Goal: Information Seeking & Learning: Learn about a topic

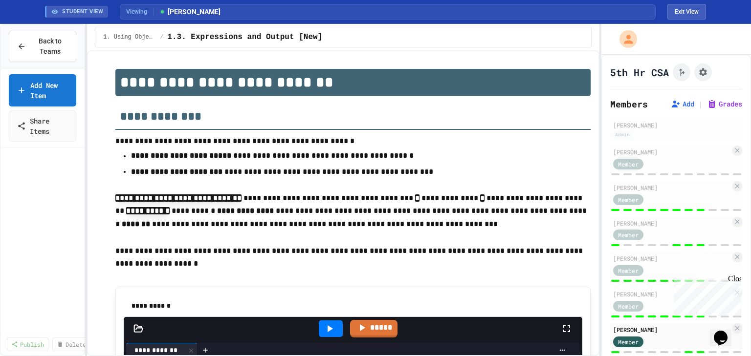
scroll to position [90, 0]
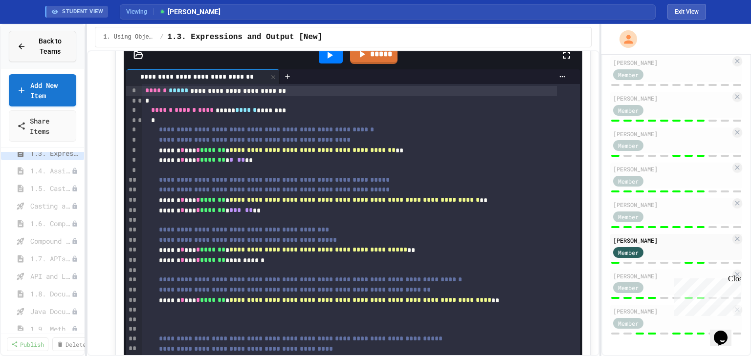
click at [58, 32] on button "Back to Teams" at bounding box center [42, 46] width 67 height 31
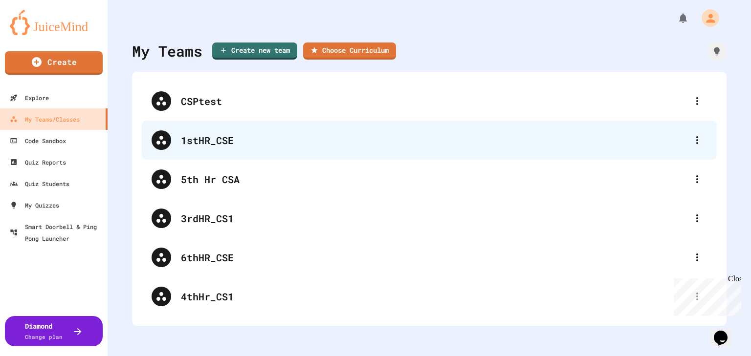
click at [262, 139] on div "1stHR_CSE" at bounding box center [434, 140] width 507 height 15
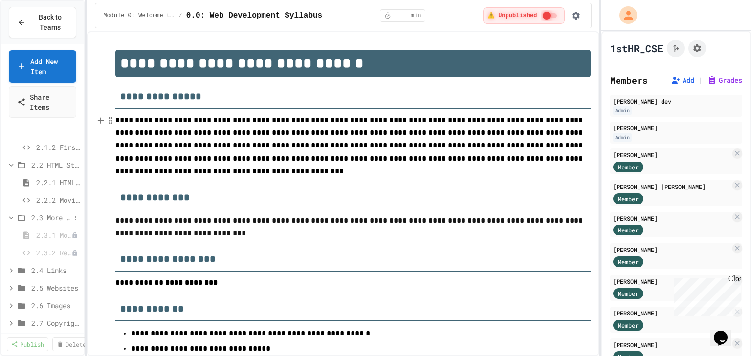
scroll to position [352, 0]
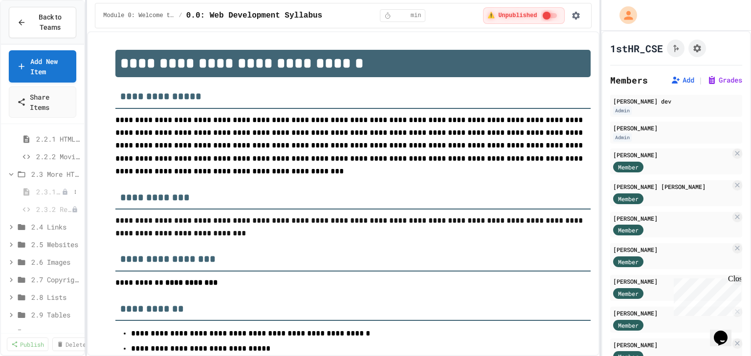
click at [51, 189] on span "2.3.1 More HTML Tags" at bounding box center [48, 192] width 25 height 10
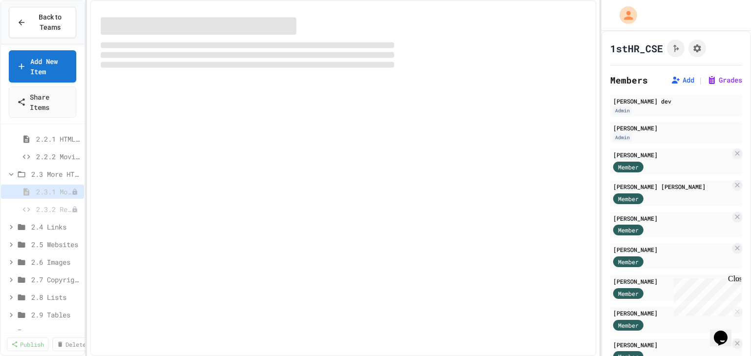
select select "***"
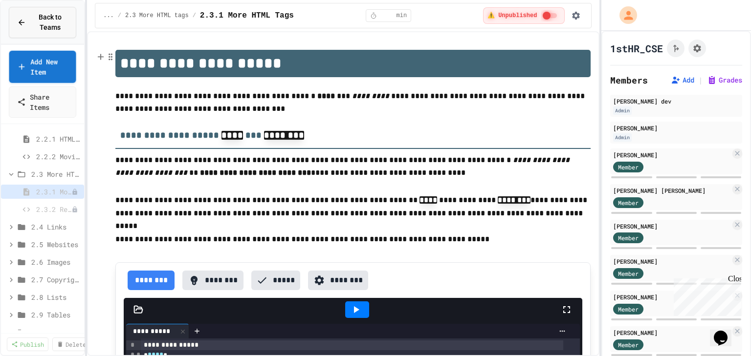
click at [57, 27] on span "Back to Teams" at bounding box center [50, 22] width 36 height 21
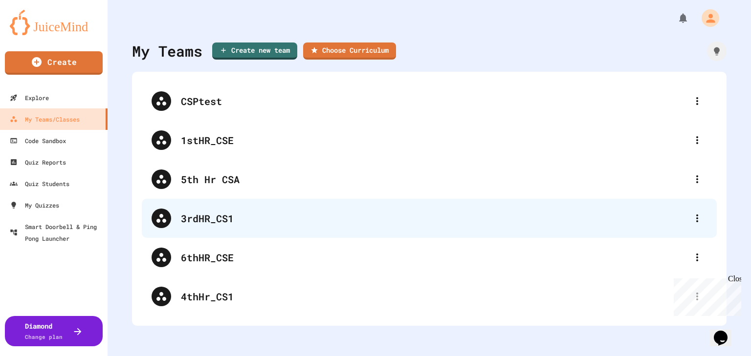
click at [252, 220] on div "3rdHR_CS1" at bounding box center [434, 218] width 507 height 15
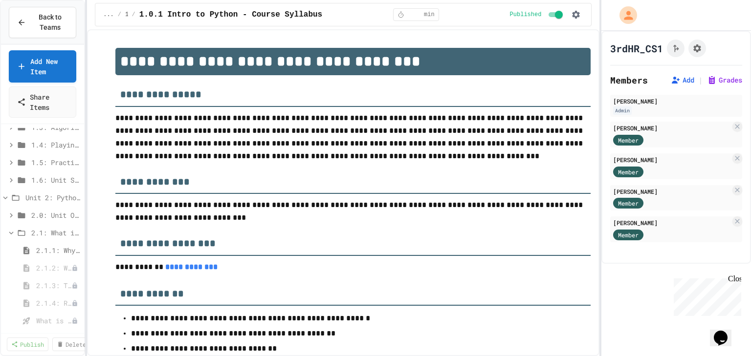
scroll to position [196, 0]
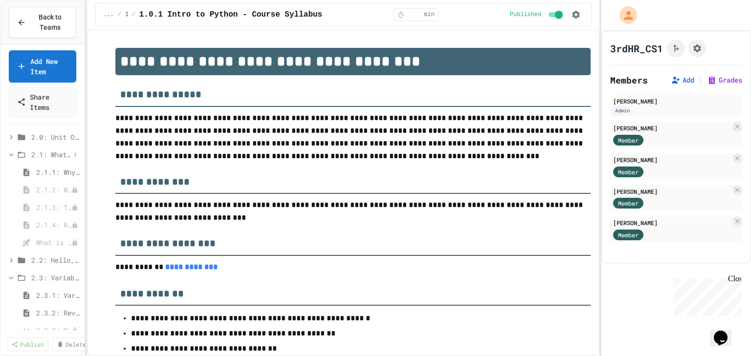
click at [52, 156] on span "2.1: What is Code?" at bounding box center [50, 155] width 39 height 10
click at [52, 156] on span "2.1: What is Code?" at bounding box center [55, 155] width 49 height 10
click at [55, 172] on span "2.1.1: Why Learn to Program?" at bounding box center [53, 172] width 34 height 10
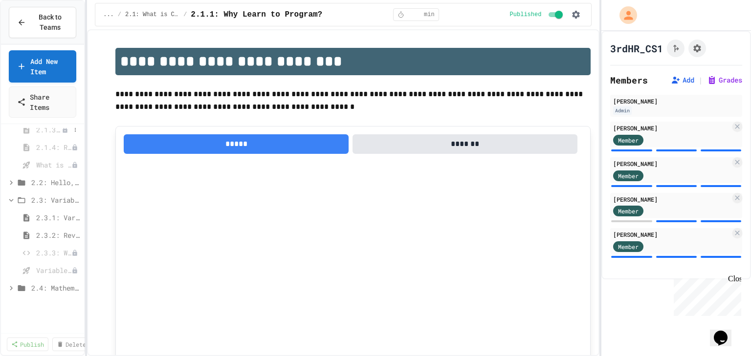
scroll to position [274, 0]
click at [53, 186] on span "2.2: Hello, World!" at bounding box center [50, 182] width 39 height 10
click at [57, 215] on span "2.2.2: Review - Hello, World!" at bounding box center [53, 217] width 34 height 10
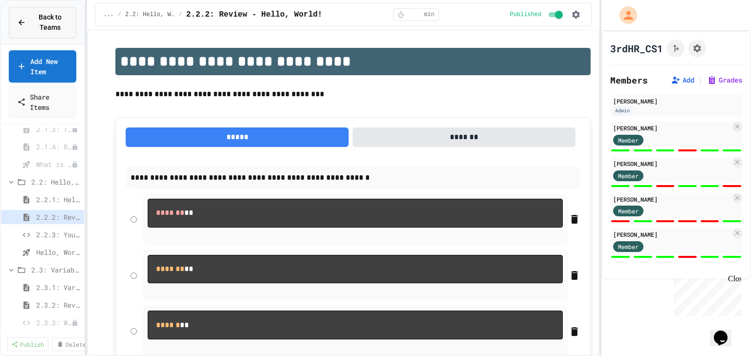
click at [52, 21] on span "Back to Teams" at bounding box center [50, 22] width 36 height 21
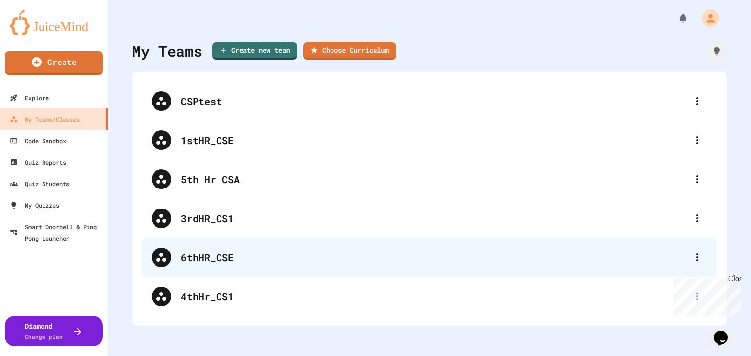
click at [219, 261] on div "6thHR_CSE" at bounding box center [434, 257] width 507 height 15
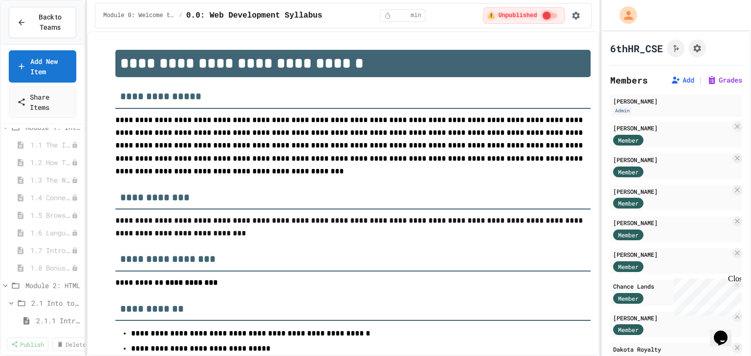
scroll to position [235, 0]
click at [55, 204] on span "2.1.1 Intro to HTML" at bounding box center [53, 204] width 34 height 10
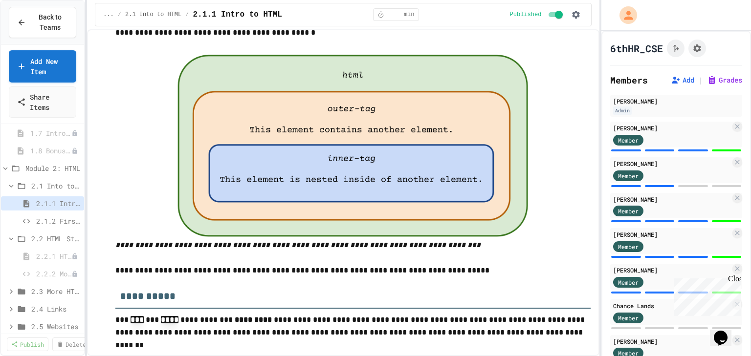
scroll to position [2073, 0]
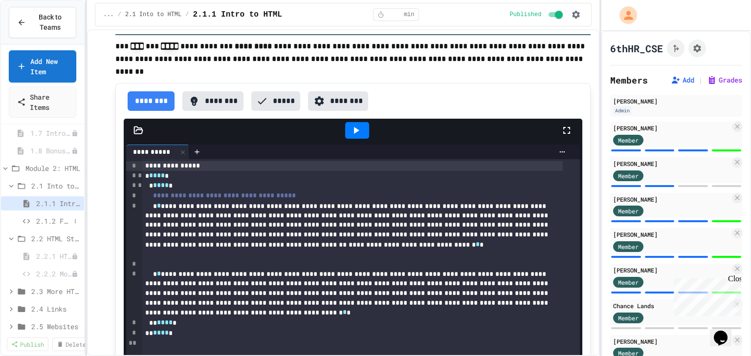
click at [56, 218] on span "2.1.2 First Webpage" at bounding box center [53, 221] width 34 height 10
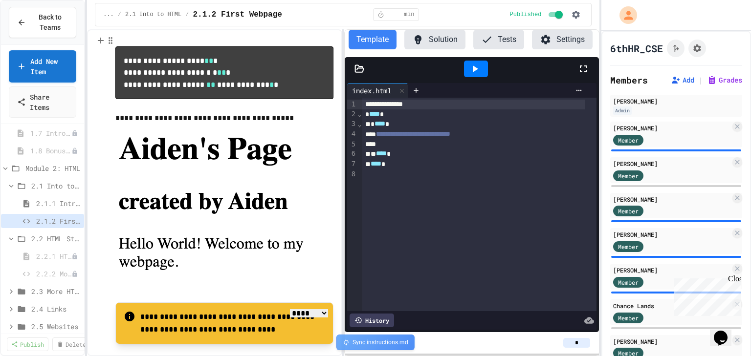
scroll to position [74, 0]
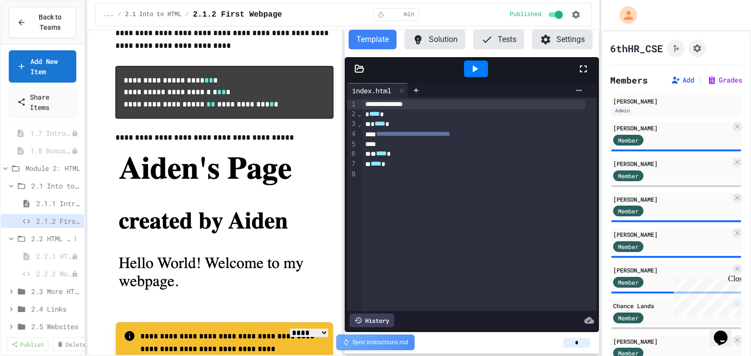
click at [56, 243] on span "2.2 HTML Structure" at bounding box center [50, 239] width 39 height 10
click at [58, 234] on span "2.2 HTML Structure" at bounding box center [50, 239] width 39 height 10
click at [53, 254] on span "2.2.1 HTML Structure" at bounding box center [48, 256] width 25 height 10
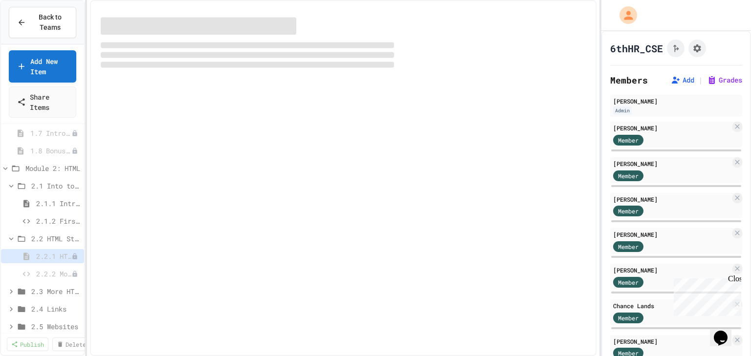
select select "***"
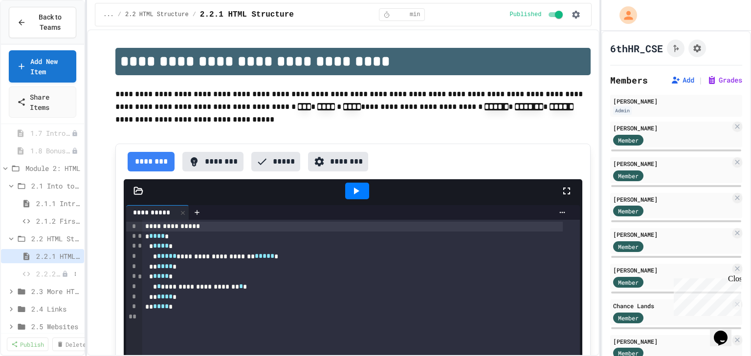
click at [47, 274] on span "2.2.2 Movie Title" at bounding box center [48, 274] width 25 height 10
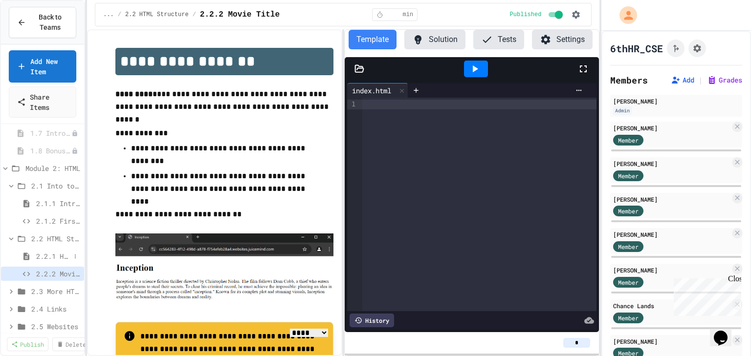
click at [47, 258] on span "2.2.1 HTML Structure" at bounding box center [53, 256] width 34 height 10
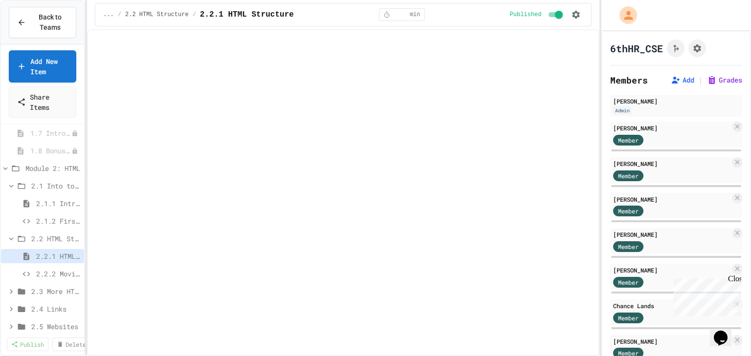
select select "***"
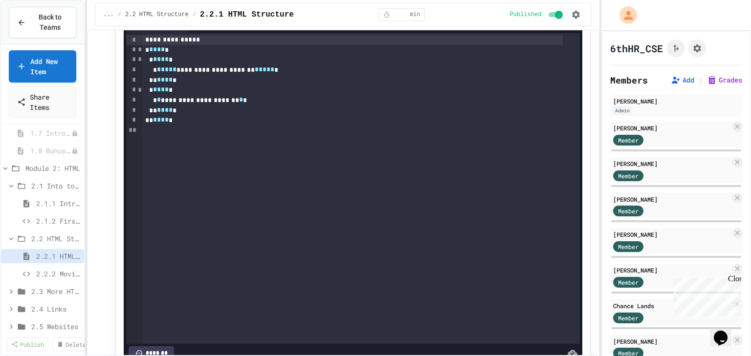
scroll to position [117, 0]
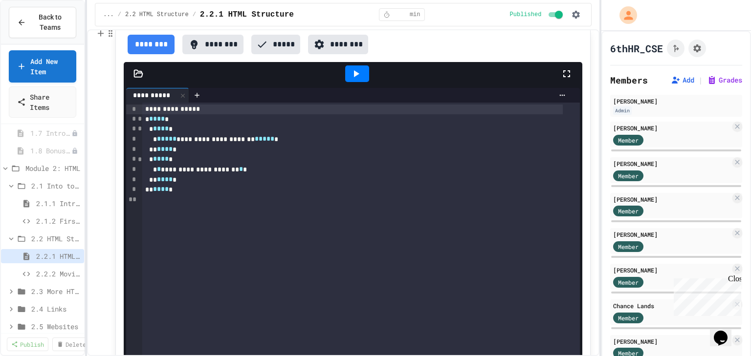
click at [358, 77] on icon at bounding box center [356, 74] width 12 height 12
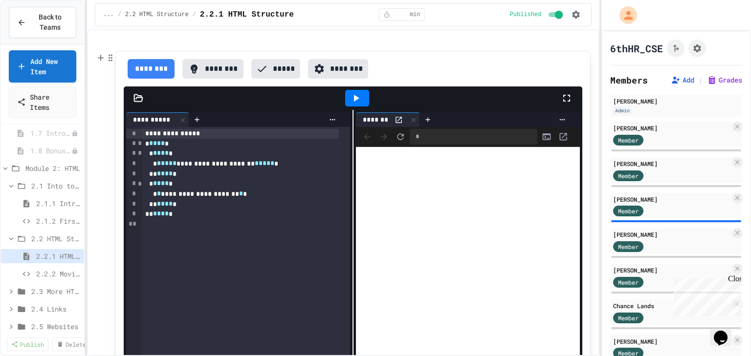
scroll to position [78, 0]
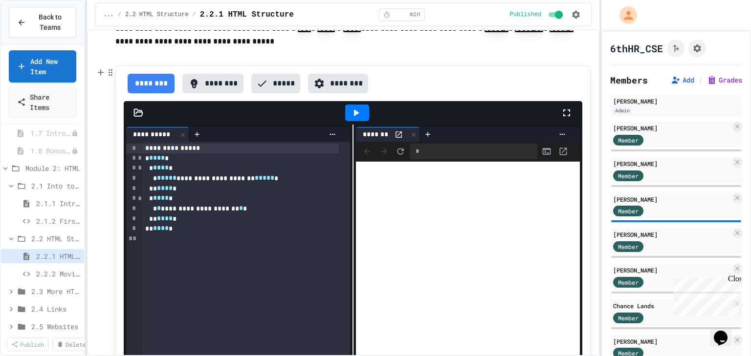
click at [558, 152] on icon "Open in new tab" at bounding box center [563, 152] width 10 height 10
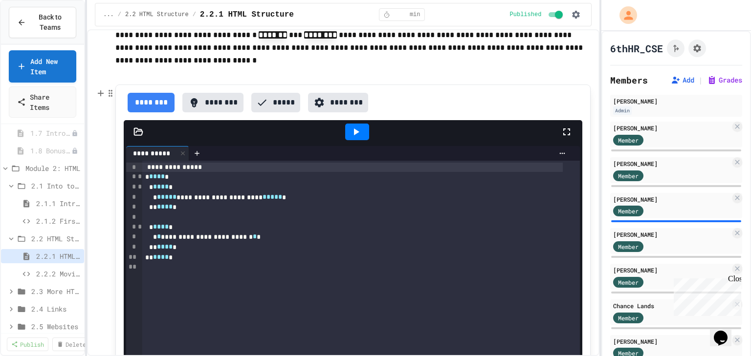
scroll to position [1095, 0]
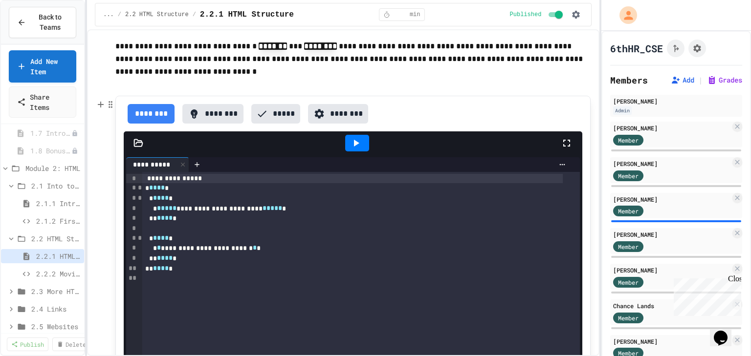
click at [354, 144] on icon at bounding box center [356, 143] width 5 height 7
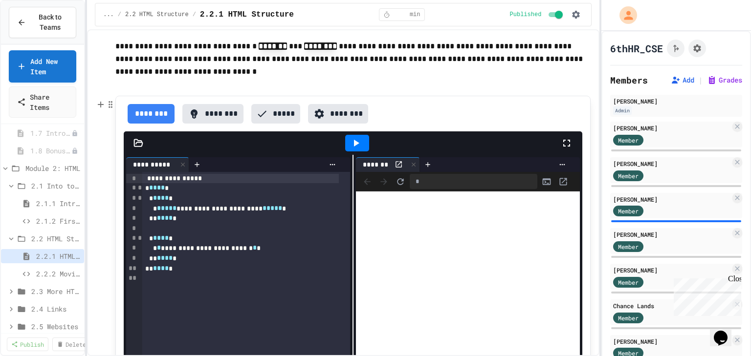
click at [396, 164] on icon at bounding box center [399, 165] width 6 height 6
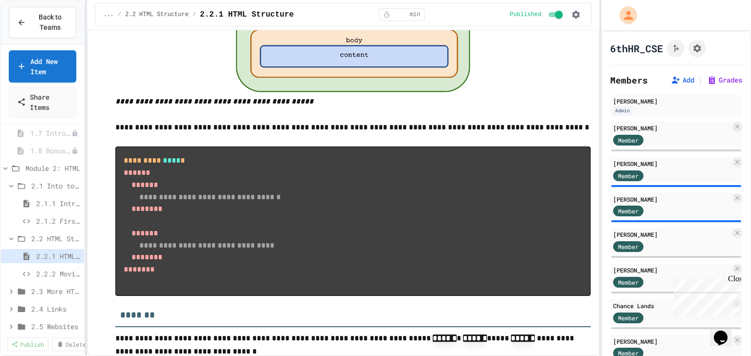
scroll to position [3603, 0]
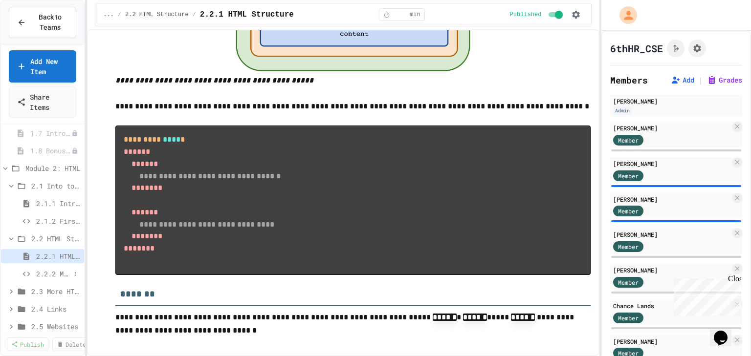
click at [47, 275] on span "2.2.2 Movie Title" at bounding box center [53, 274] width 34 height 10
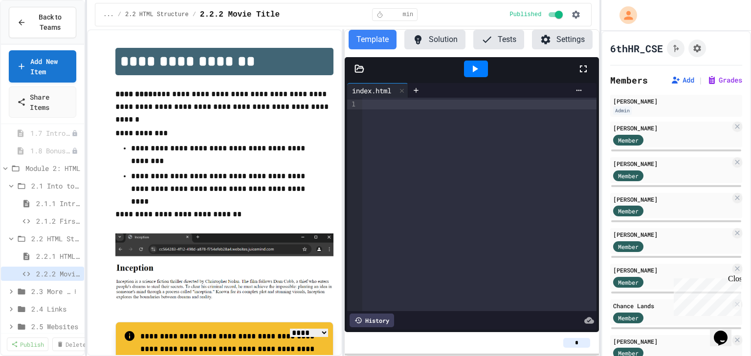
click at [54, 293] on span "2.3 More HTML tags" at bounding box center [50, 292] width 39 height 10
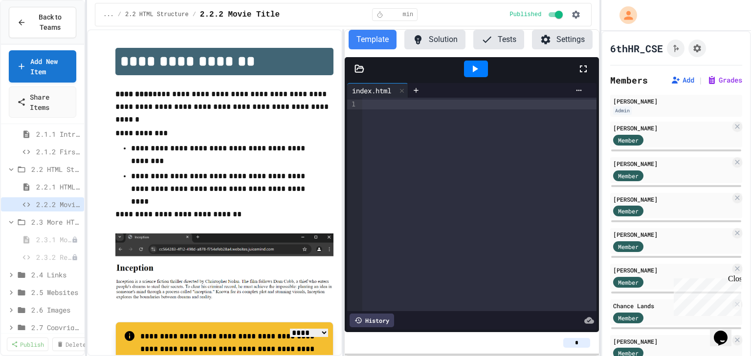
scroll to position [313, 0]
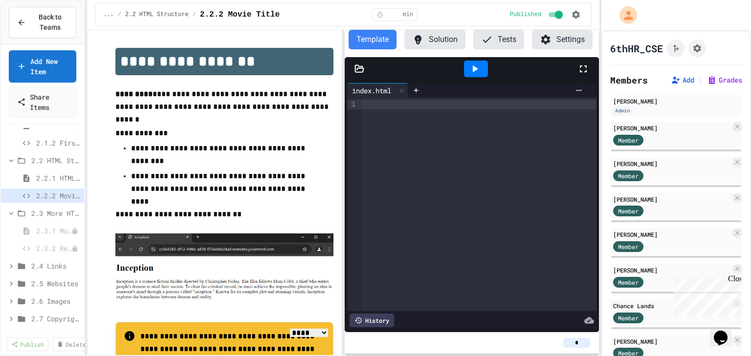
click at [59, 181] on span "2.2.1 HTML Structure" at bounding box center [58, 178] width 44 height 10
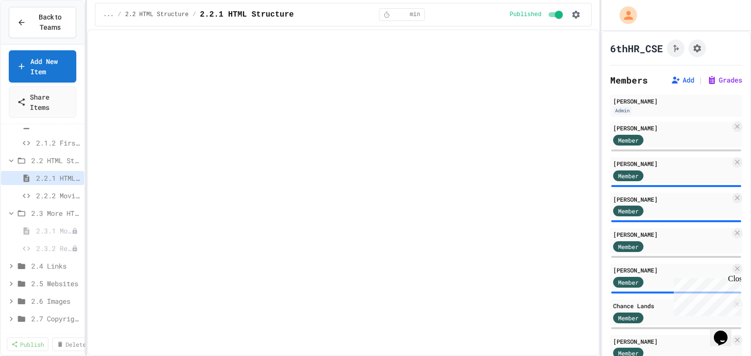
select select "***"
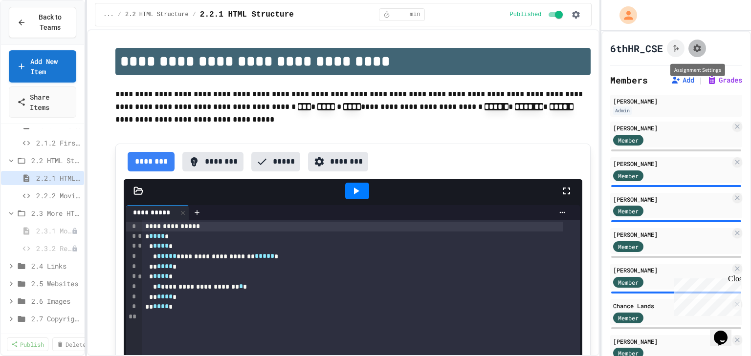
click at [699, 46] on icon "Assignment Settings" at bounding box center [698, 48] width 8 height 8
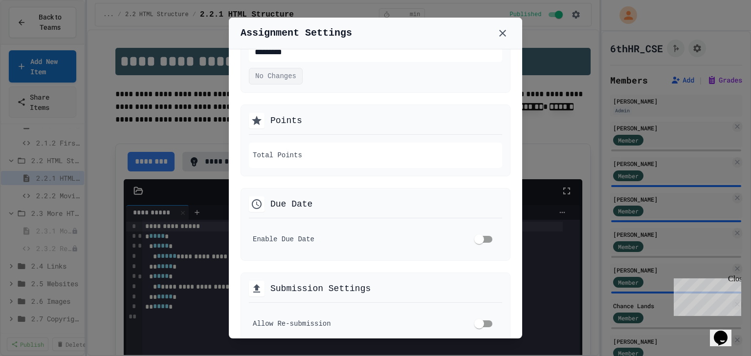
scroll to position [156, 0]
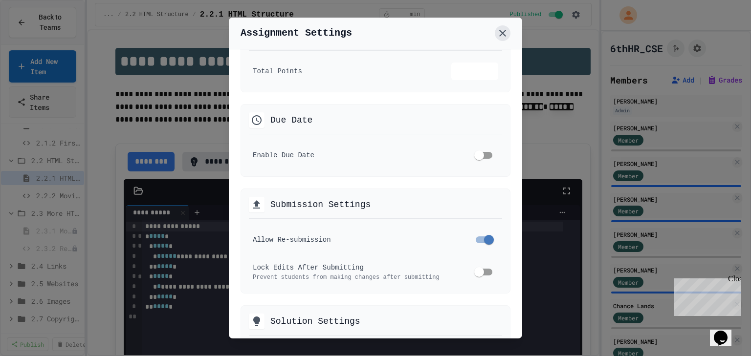
click at [508, 35] on icon at bounding box center [503, 33] width 12 height 12
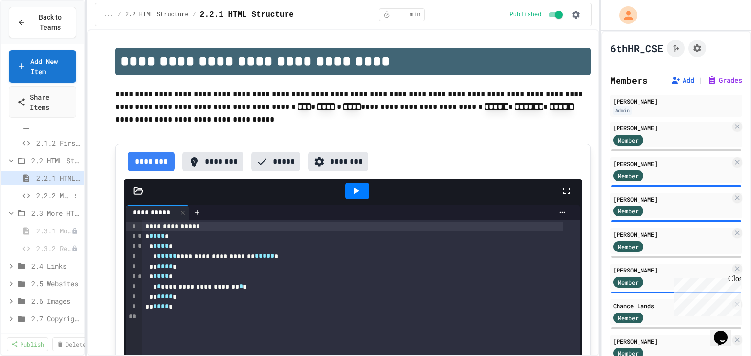
click at [55, 198] on span "2.2.2 Movie Title" at bounding box center [53, 196] width 34 height 10
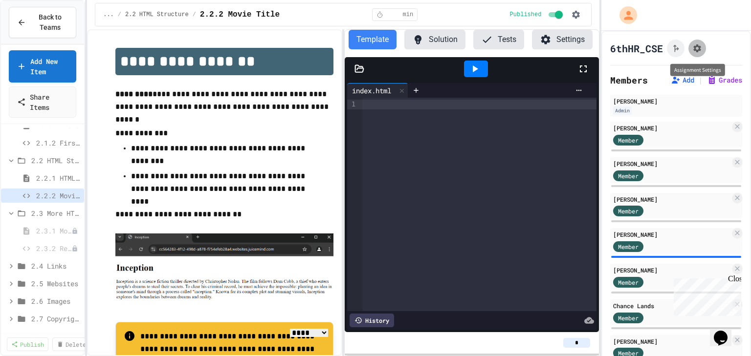
click at [694, 45] on icon "Assignment Settings" at bounding box center [698, 48] width 8 height 8
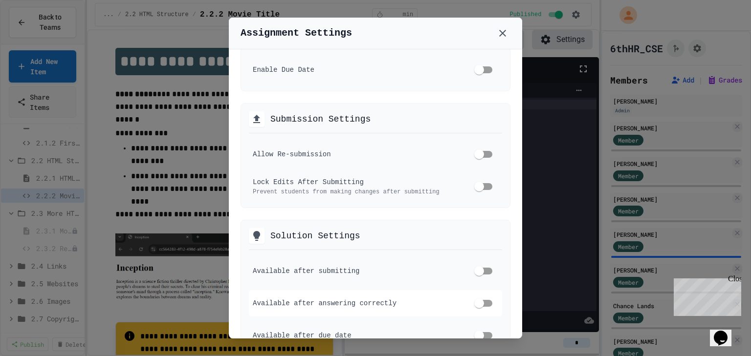
scroll to position [235, 0]
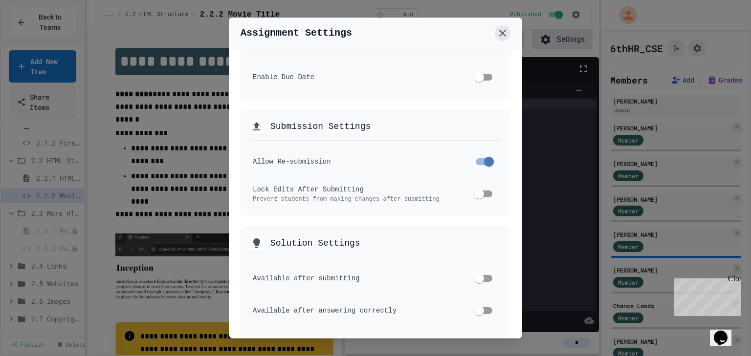
click at [503, 35] on icon at bounding box center [503, 33] width 12 height 12
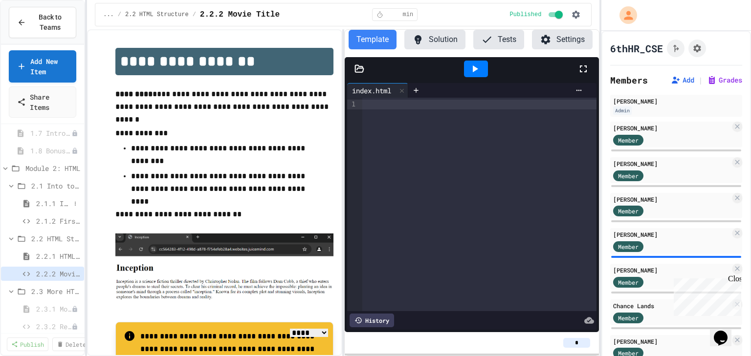
click at [55, 200] on span "2.1.1 Intro to HTML" at bounding box center [53, 204] width 34 height 10
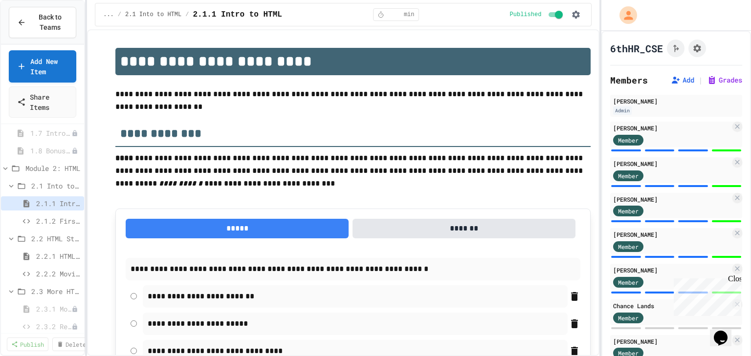
click at [57, 217] on span "2.1.2 First Webpage" at bounding box center [58, 221] width 44 height 10
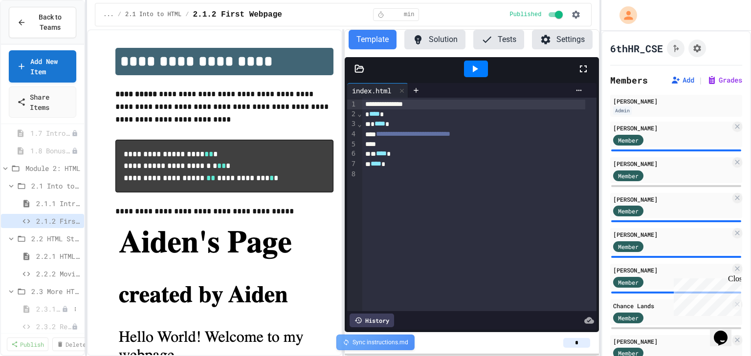
click at [49, 306] on span "2.3.1 More HTML Tags" at bounding box center [48, 309] width 25 height 10
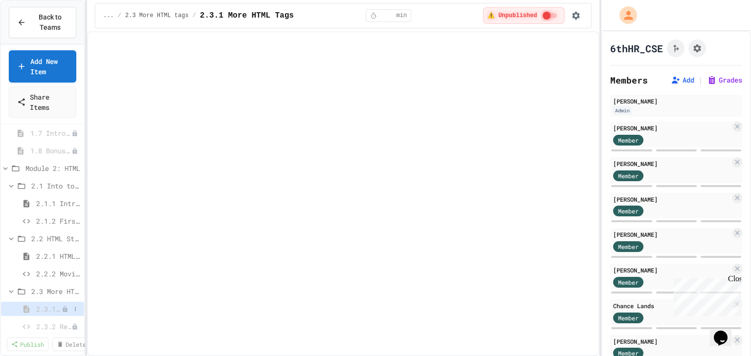
select select "***"
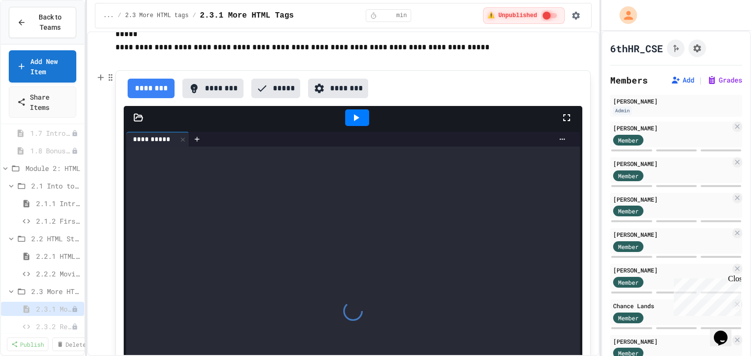
scroll to position [196, 0]
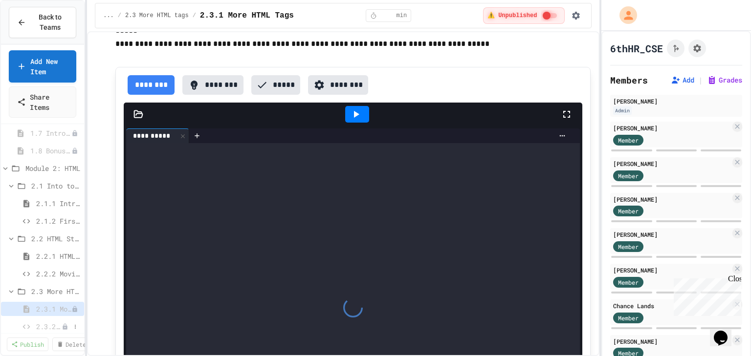
click at [46, 322] on span "2.3.2 Restaurant Menu" at bounding box center [48, 327] width 25 height 10
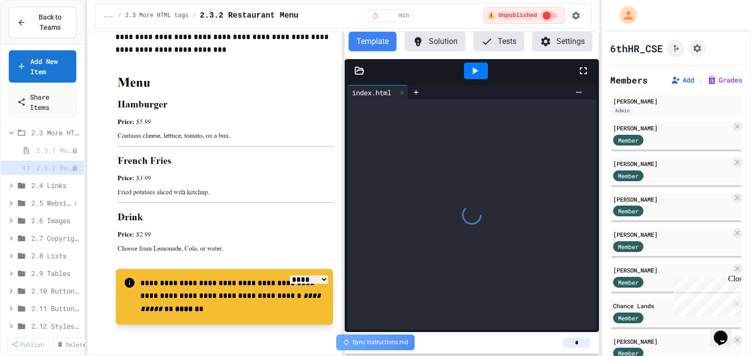
scroll to position [315, 0]
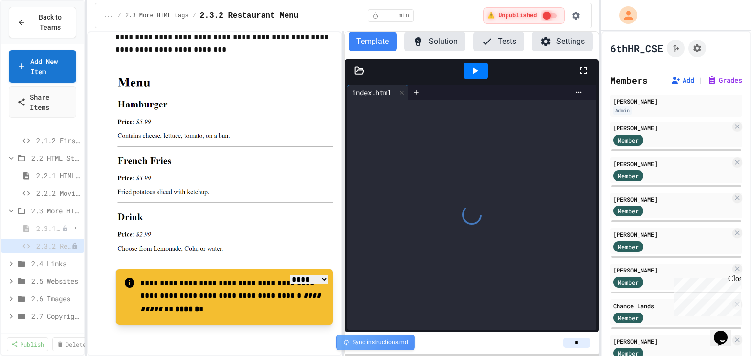
click at [42, 223] on span "2.3.1 More HTML Tags" at bounding box center [48, 228] width 25 height 10
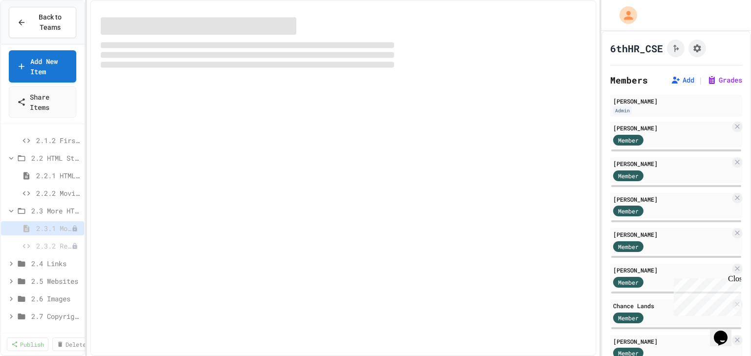
select select "***"
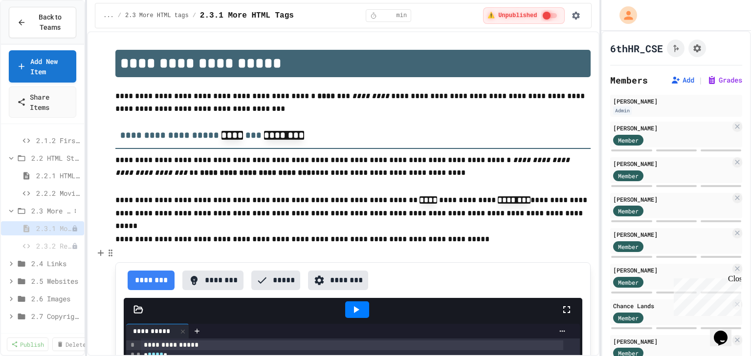
click at [49, 211] on span "2.3 More HTML tags" at bounding box center [50, 211] width 39 height 10
click at [57, 209] on span "2.3 More HTML tags" at bounding box center [51, 211] width 37 height 10
click at [57, 195] on span "2.2.2 Movie Title" at bounding box center [53, 193] width 34 height 10
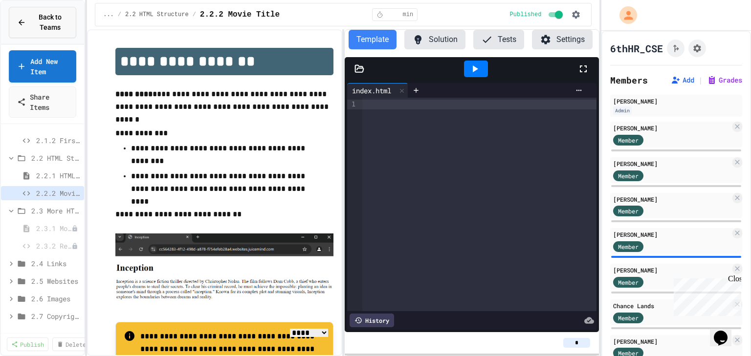
click at [57, 22] on span "Back to Teams" at bounding box center [50, 22] width 36 height 21
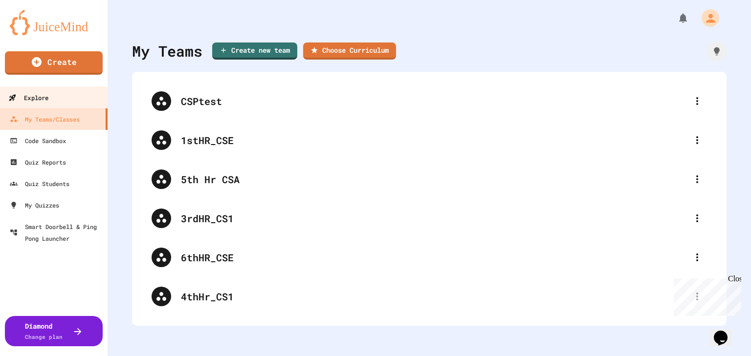
click at [50, 95] on link "Explore" at bounding box center [54, 98] width 111 height 22
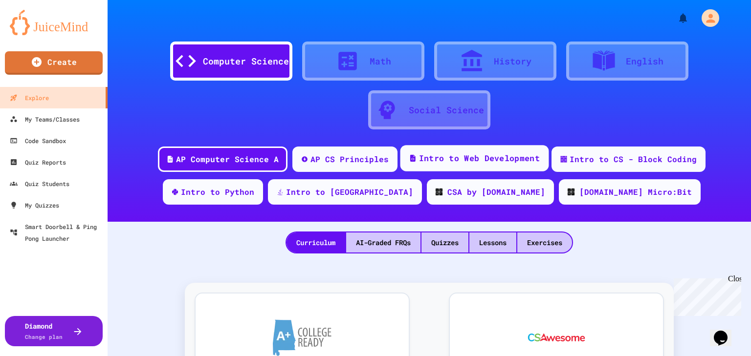
click at [480, 162] on div "Intro to Web Development" at bounding box center [479, 159] width 121 height 12
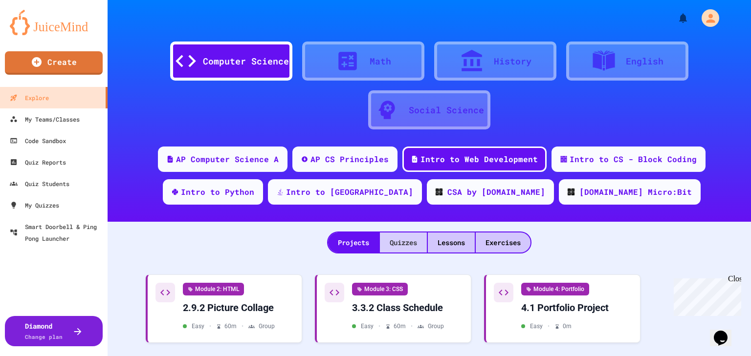
click at [410, 244] on div "Quizzes" at bounding box center [403, 243] width 47 height 20
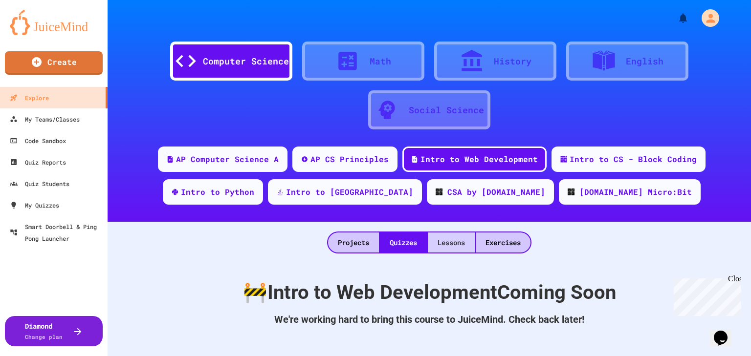
scroll to position [0, 0]
click at [454, 245] on div "Lessons" at bounding box center [451, 243] width 47 height 20
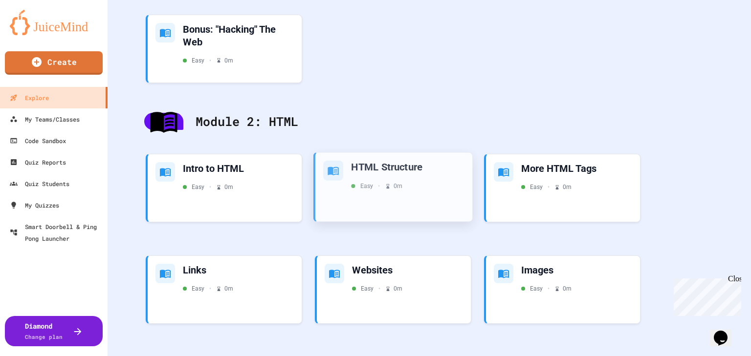
scroll to position [587, 0]
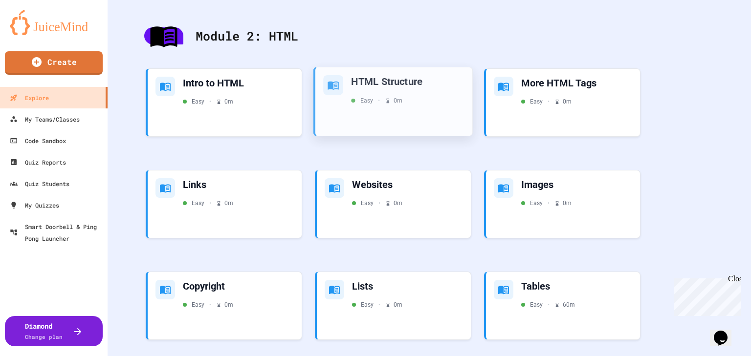
click at [421, 113] on div "HTML Structure Easy • 0 m" at bounding box center [393, 101] width 157 height 69
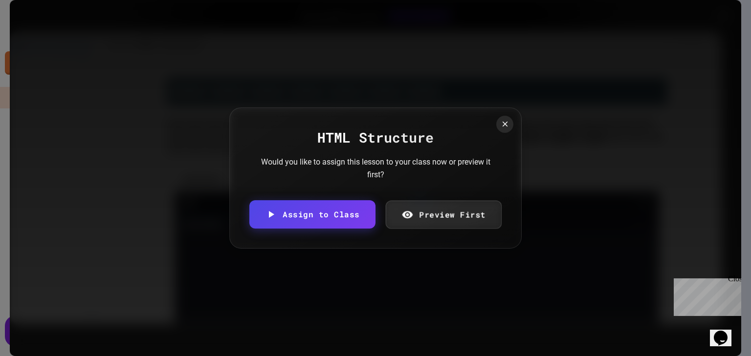
click at [437, 234] on div "HTML Structure Would you like to assign this lesson to your class now or previe…" at bounding box center [375, 178] width 292 height 141
click at [438, 224] on link "Preview First" at bounding box center [443, 214] width 108 height 30
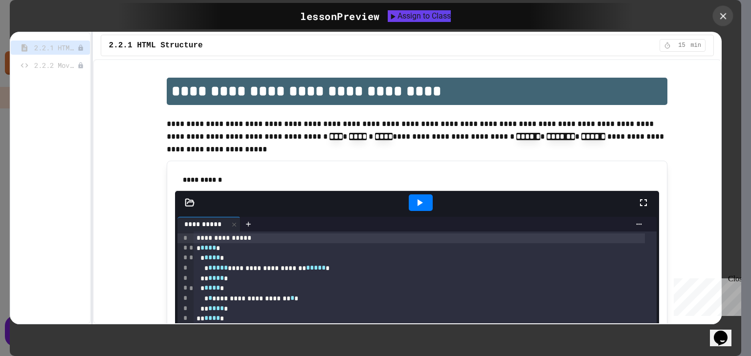
click at [721, 17] on icon at bounding box center [723, 16] width 11 height 11
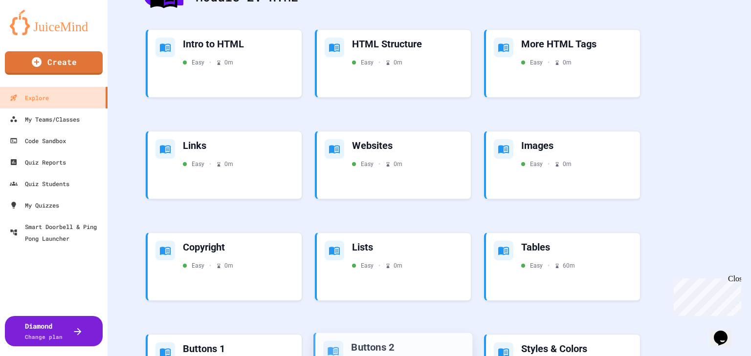
scroll to position [431, 0]
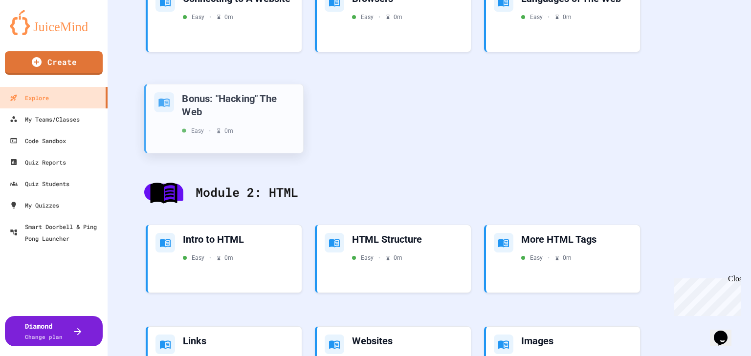
click at [243, 106] on div "Bonus: "Hacking" The Web" at bounding box center [238, 105] width 113 height 26
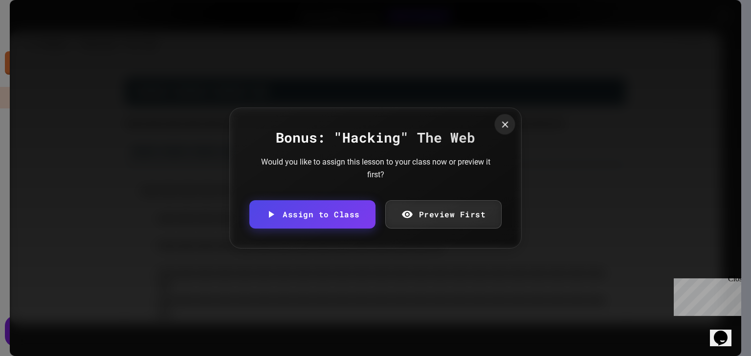
click at [500, 121] on icon at bounding box center [505, 124] width 11 height 11
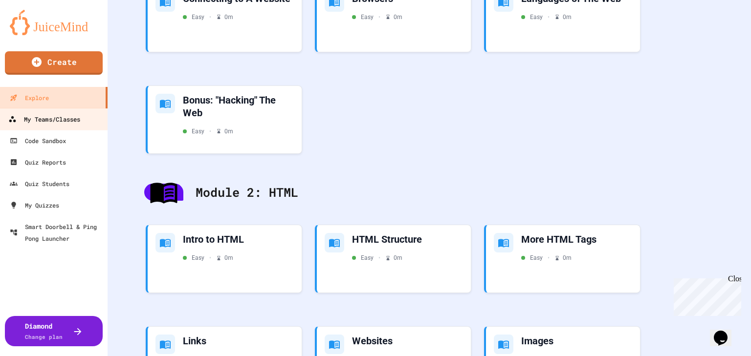
click at [53, 110] on link "My Teams/Classes" at bounding box center [54, 119] width 111 height 22
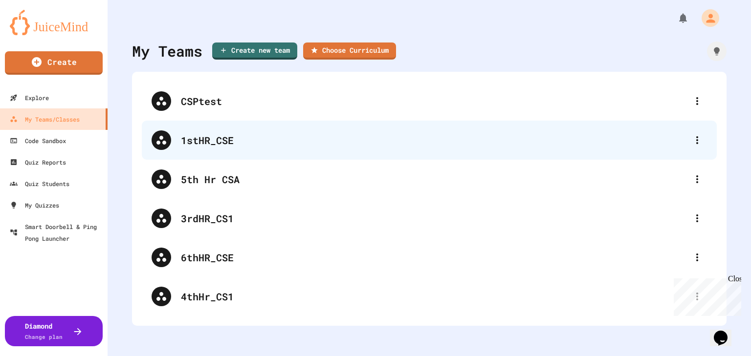
click at [253, 154] on div "1stHR_CSE" at bounding box center [429, 140] width 575 height 39
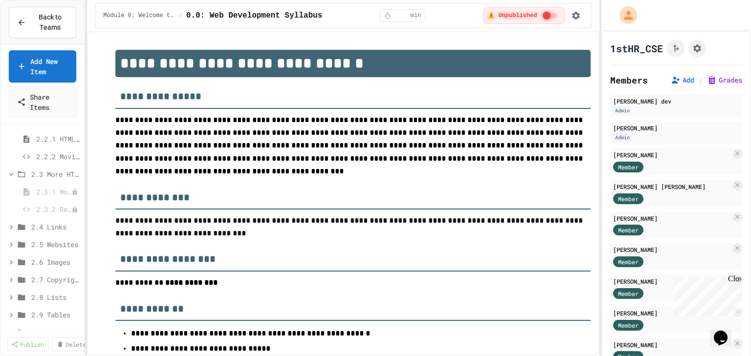
scroll to position [274, 0]
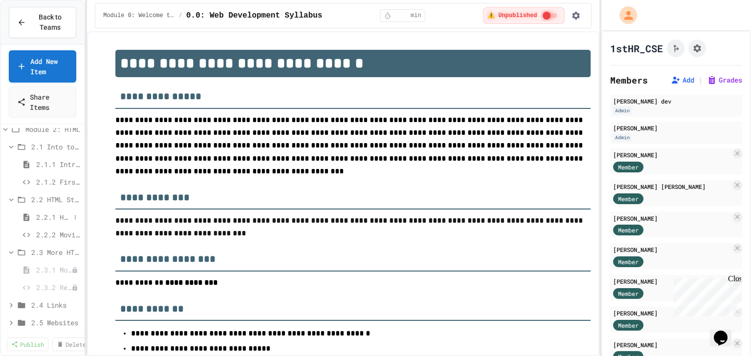
click at [51, 211] on div "2.2.1 HTML Structure" at bounding box center [42, 217] width 83 height 14
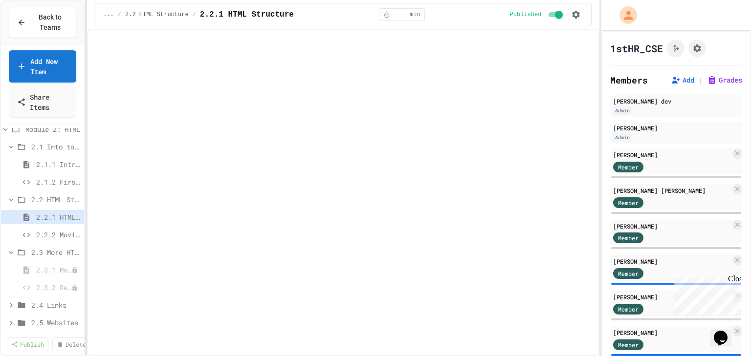
select select "***"
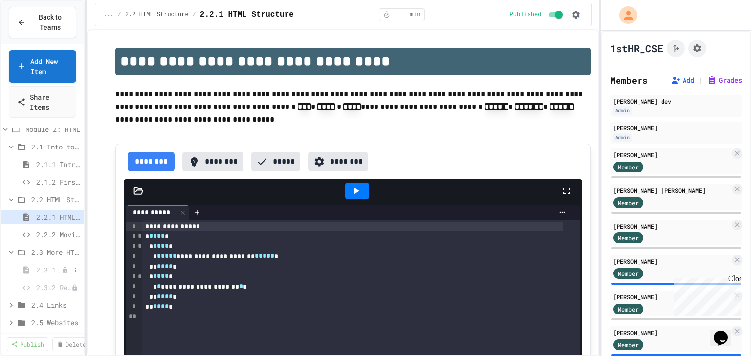
click at [45, 263] on div "2.3.1 More HTML Tags" at bounding box center [42, 270] width 83 height 14
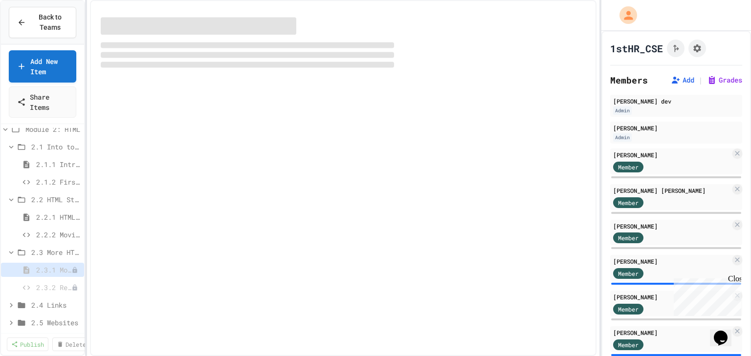
select select "***"
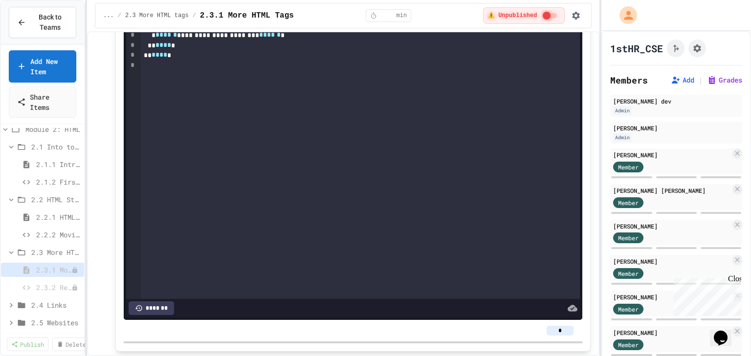
scroll to position [274, 0]
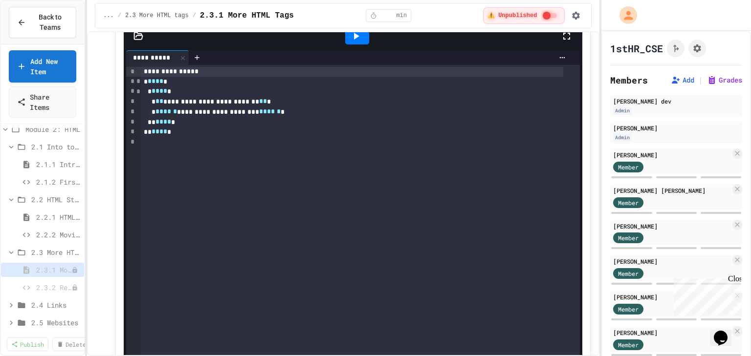
click at [355, 42] on div at bounding box center [357, 36] width 24 height 17
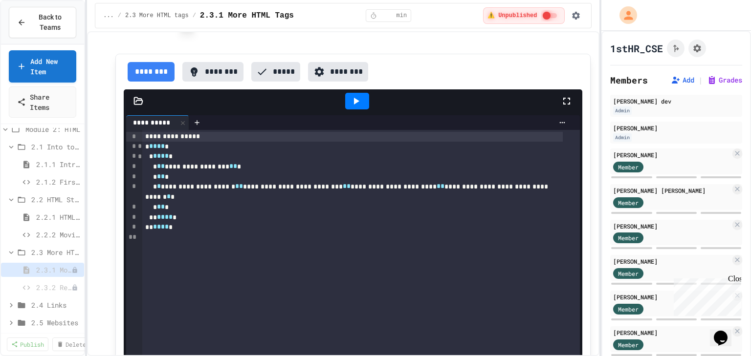
scroll to position [2543, 0]
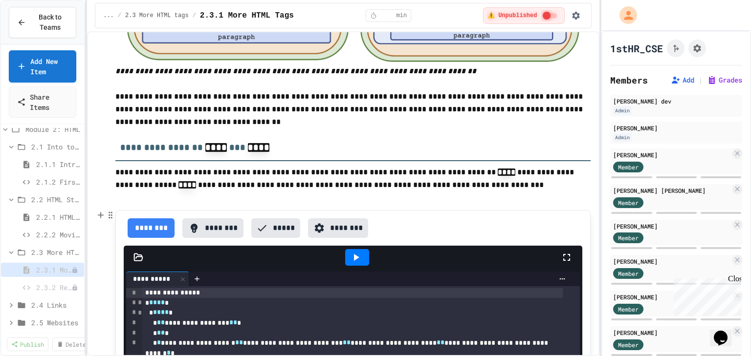
click at [362, 256] on div at bounding box center [357, 257] width 24 height 17
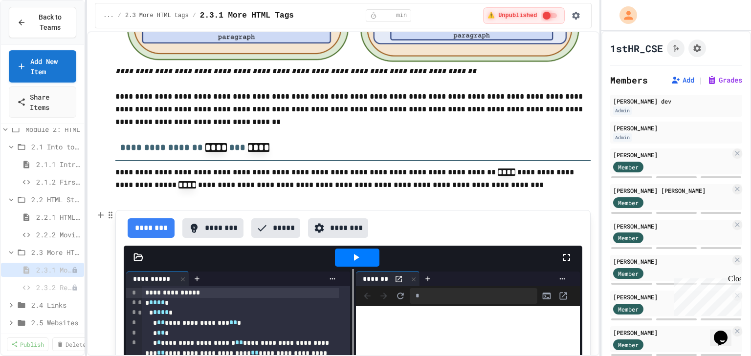
scroll to position [2660, 0]
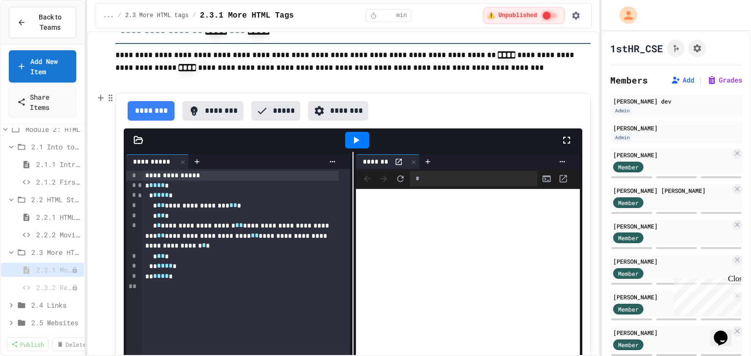
click at [479, 104] on div "******** ******** ***** ********" at bounding box center [353, 111] width 459 height 20
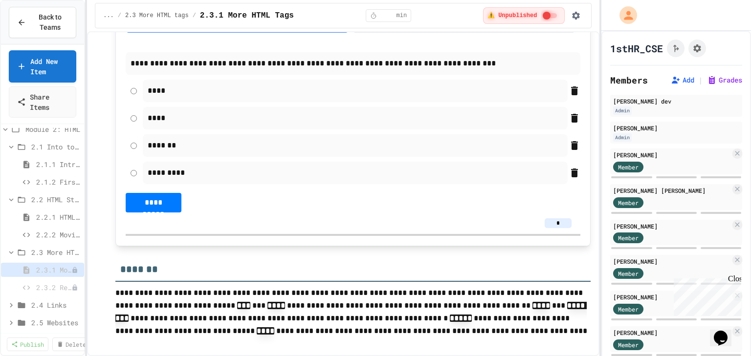
scroll to position [156, 0]
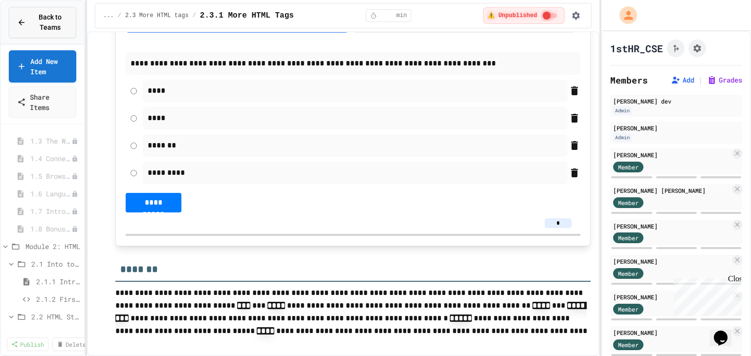
click at [38, 16] on span "Back to Teams" at bounding box center [50, 22] width 36 height 21
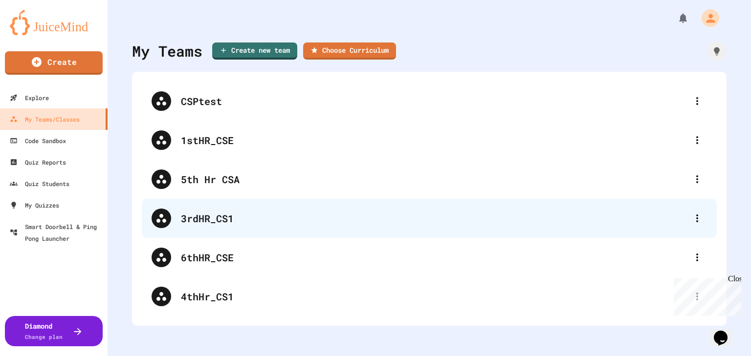
click at [241, 218] on div "3rdHR_CS1" at bounding box center [434, 218] width 507 height 15
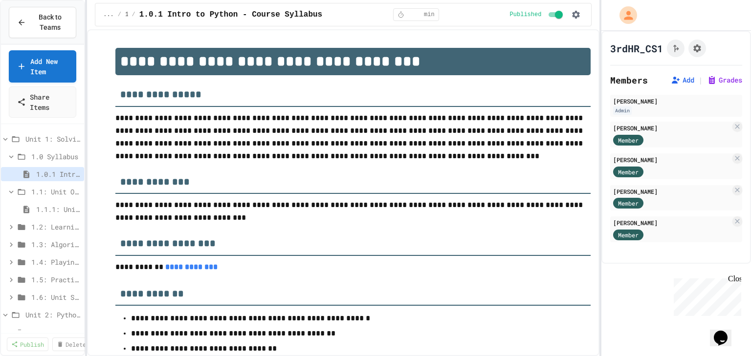
click at [460, 175] on h3 "**********" at bounding box center [352, 179] width 475 height 32
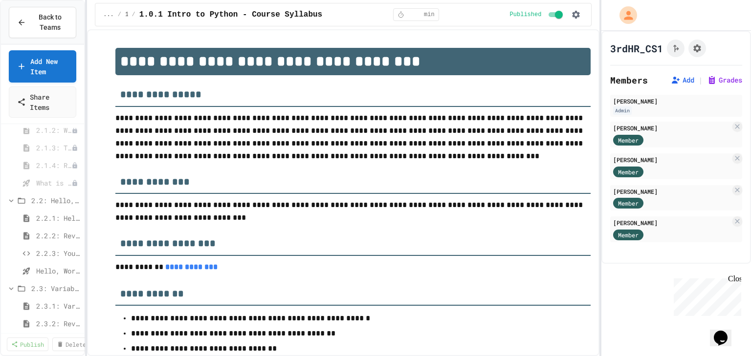
scroll to position [274, 0]
click at [51, 289] on span "2.3.1: Variables and Data Types" at bounding box center [53, 288] width 34 height 10
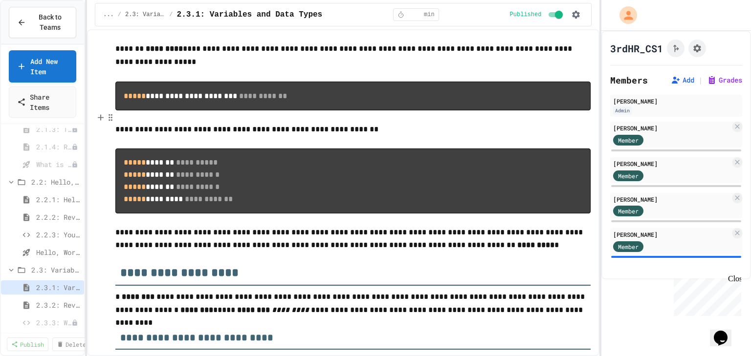
scroll to position [78, 0]
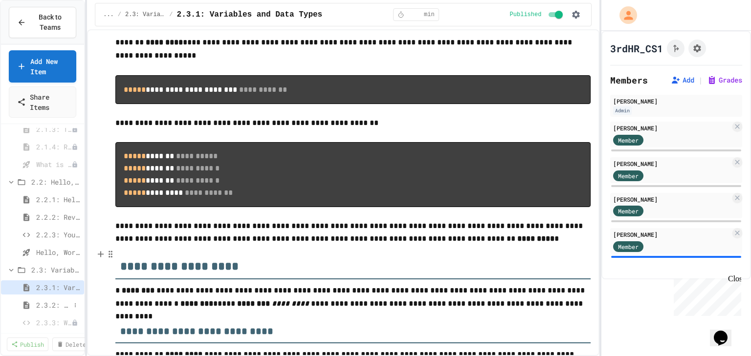
click at [53, 304] on span "2.3.2: Review - Variables and Data Types" at bounding box center [53, 305] width 34 height 10
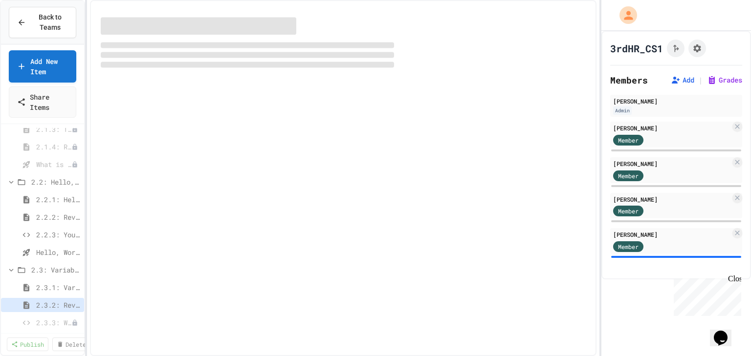
select select "***"
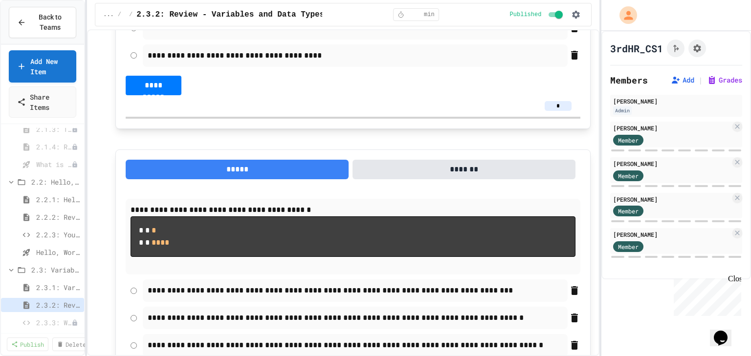
scroll to position [274, 0]
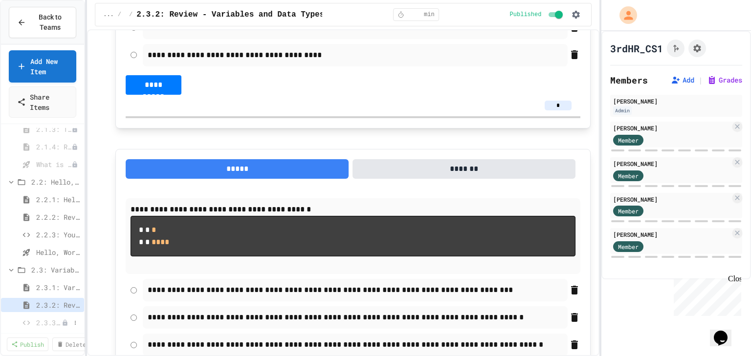
click at [51, 320] on span "2.3.3: What's the Type?" at bounding box center [48, 323] width 25 height 10
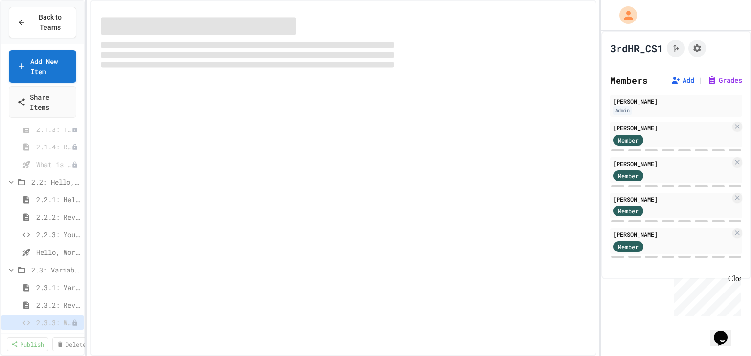
select select "*******"
